Goal: Task Accomplishment & Management: Manage account settings

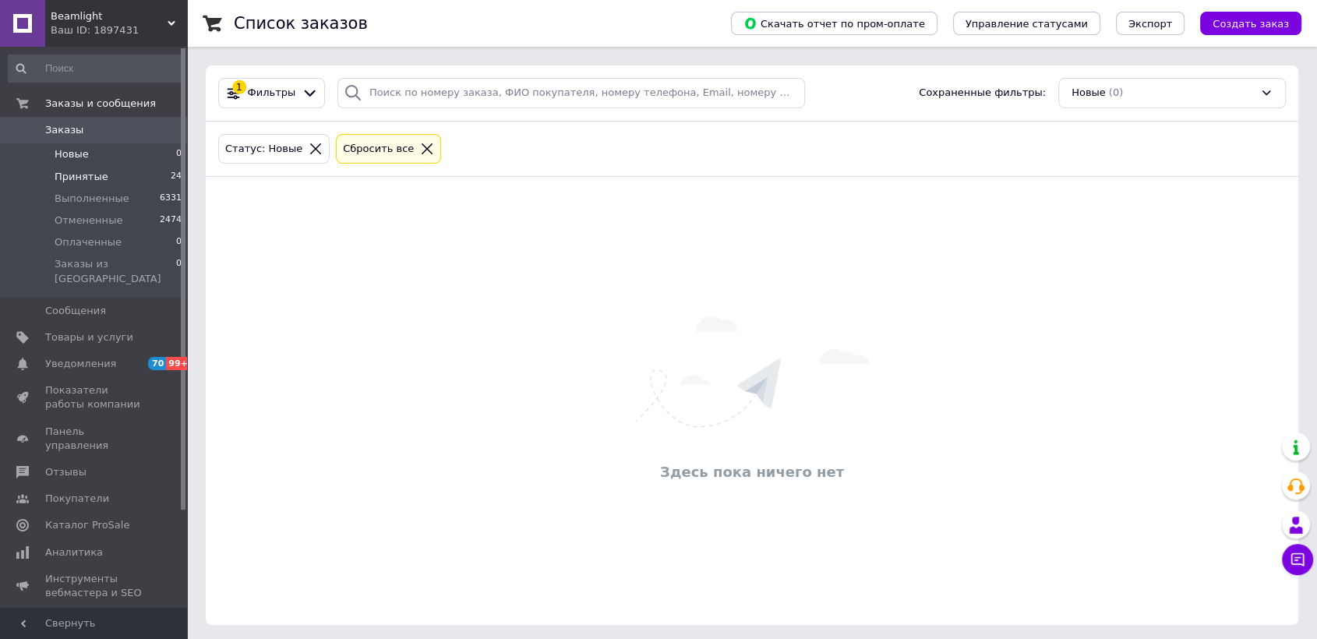
click at [59, 179] on span "Принятые" at bounding box center [82, 177] width 54 height 14
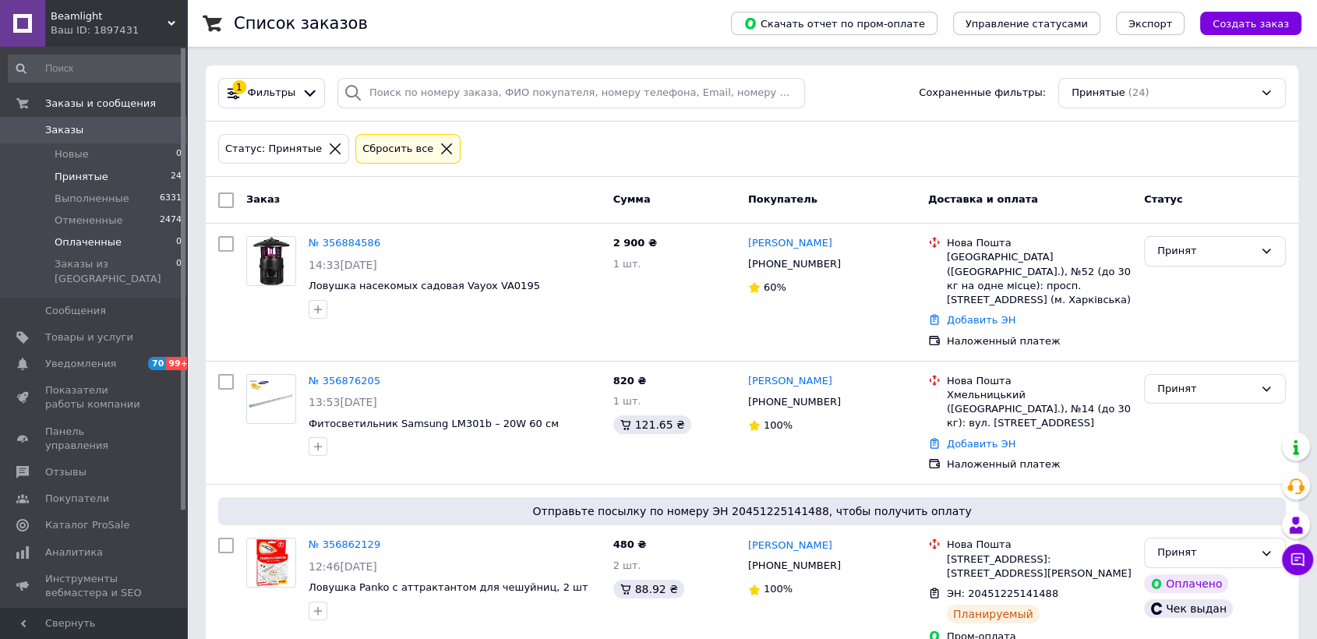
click at [96, 245] on span "Оплаченные" at bounding box center [88, 242] width 67 height 14
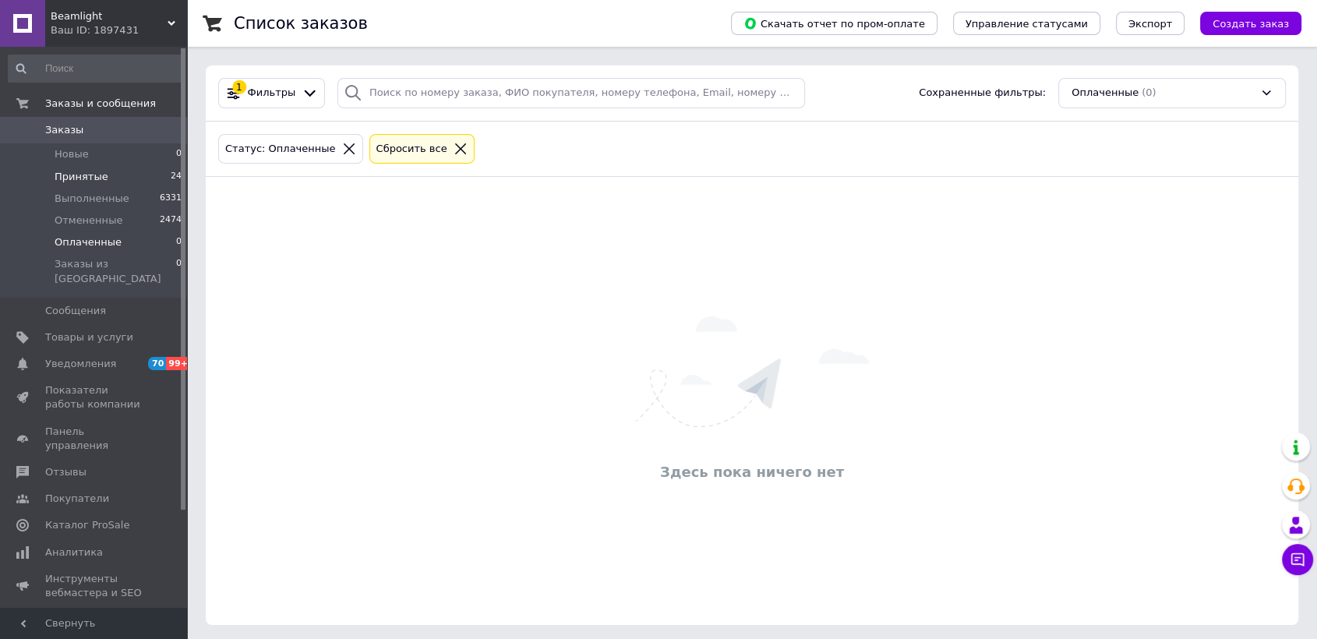
click at [59, 179] on span "Принятые" at bounding box center [82, 177] width 54 height 14
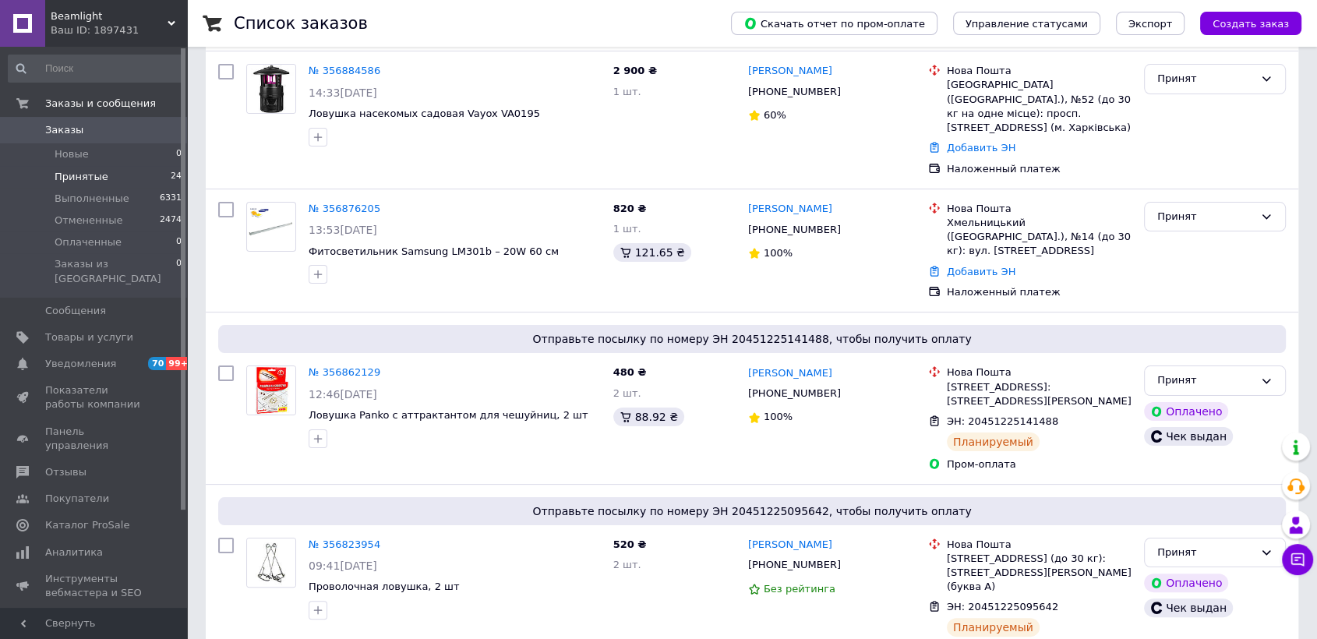
scroll to position [519, 0]
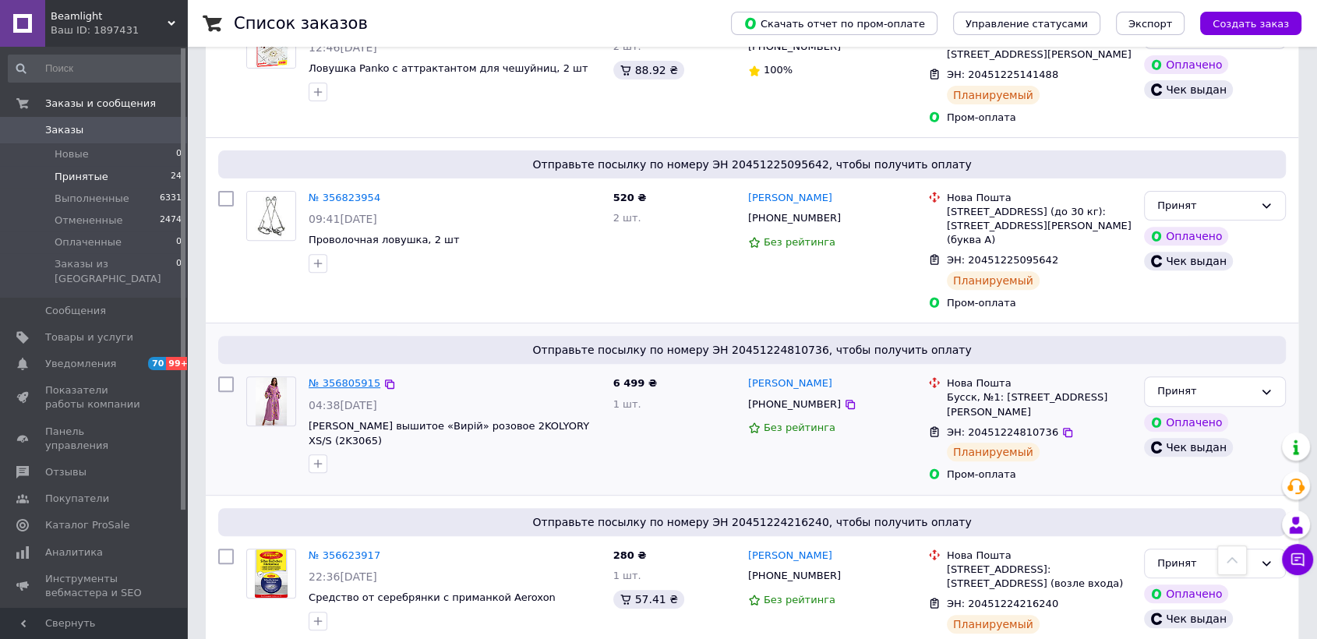
click at [337, 377] on link "№ 356805915" at bounding box center [345, 383] width 72 height 12
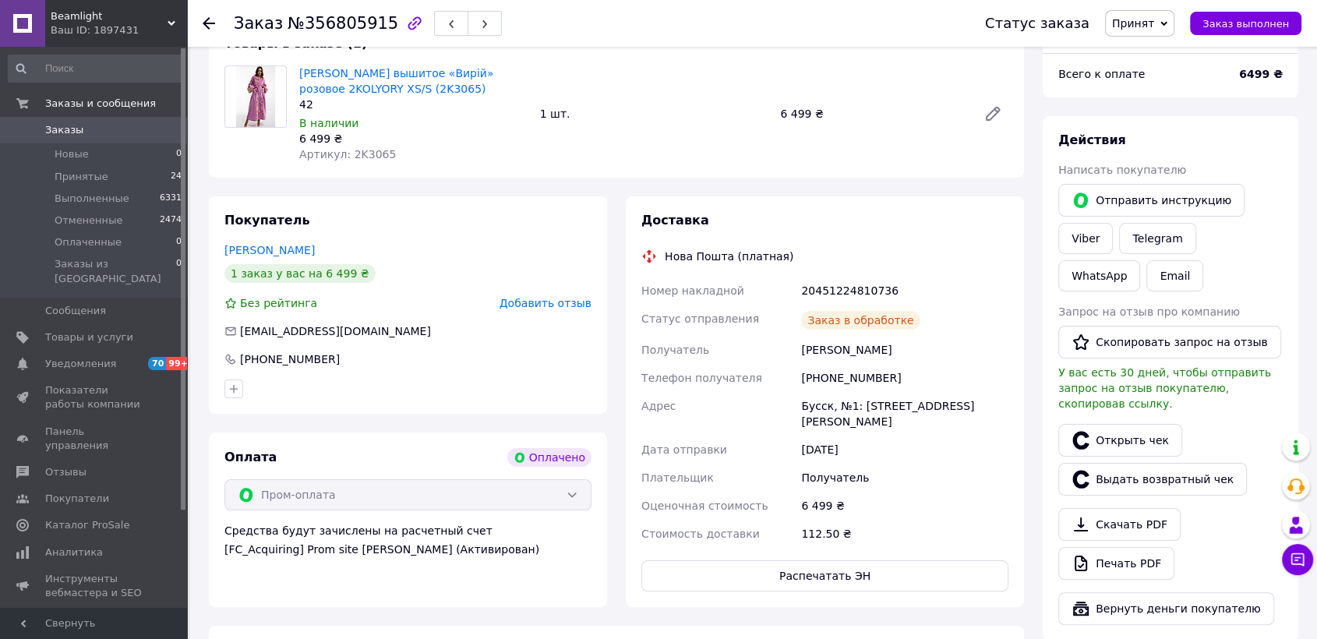
scroll to position [173, 0]
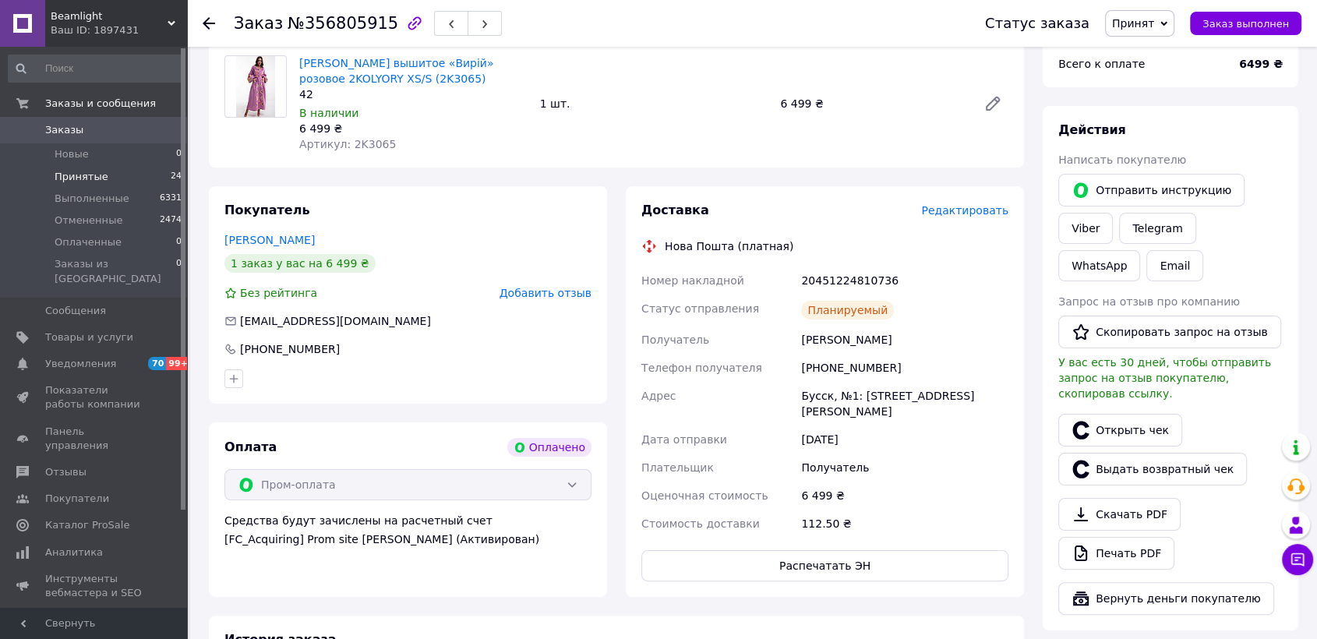
click at [95, 175] on span "Принятые" at bounding box center [82, 177] width 54 height 14
